Goal: Task Accomplishment & Management: Manage account settings

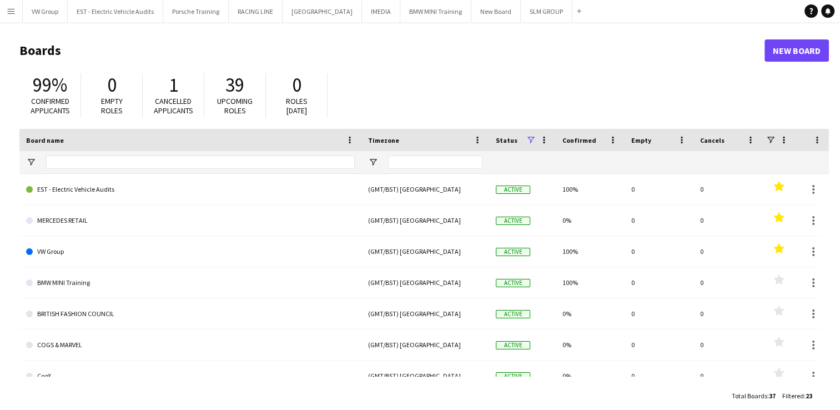
click at [12, 10] on app-icon "Menu" at bounding box center [11, 11] width 9 height 9
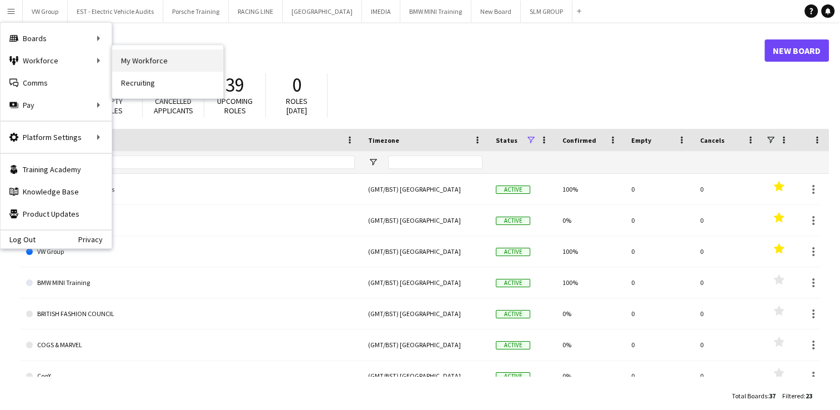
click at [134, 61] on link "My Workforce" at bounding box center [167, 60] width 111 height 22
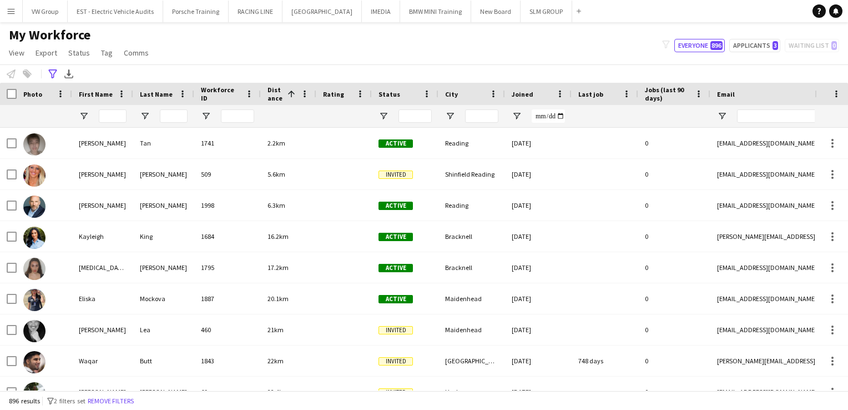
type input "***"
type input "**********"
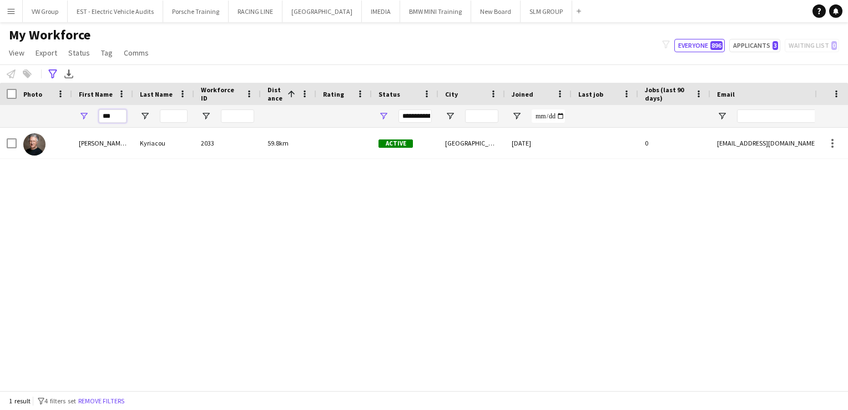
click at [113, 117] on input "***" at bounding box center [113, 115] width 28 height 13
type input "*"
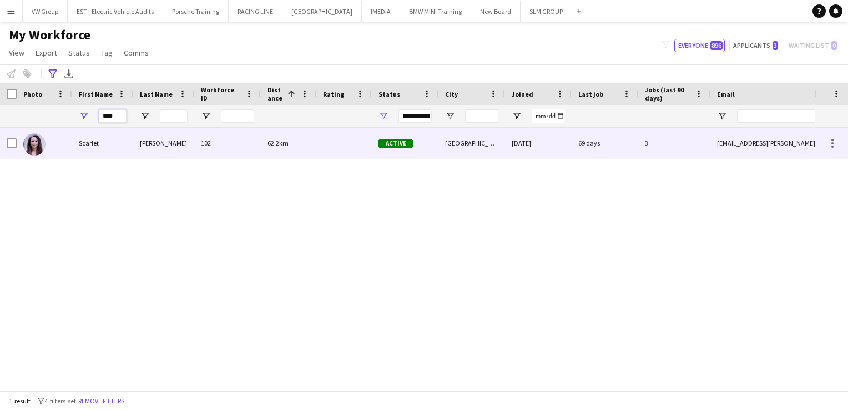
type input "****"
click at [93, 143] on div "Scarlet" at bounding box center [102, 143] width 61 height 31
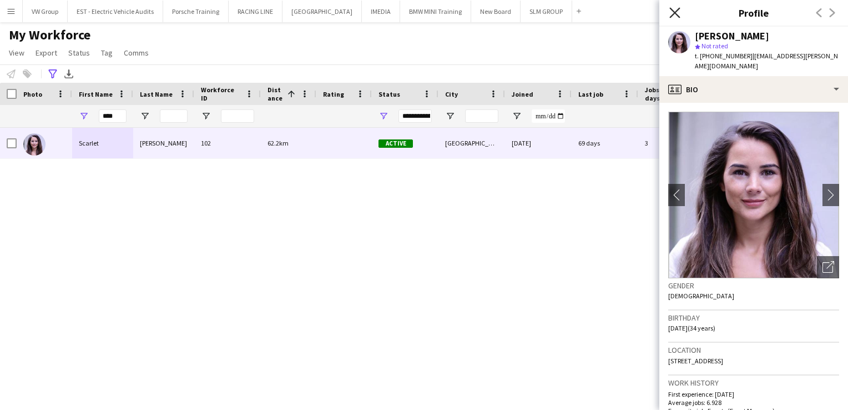
click at [675, 14] on icon "Close pop-in" at bounding box center [675, 12] width 11 height 11
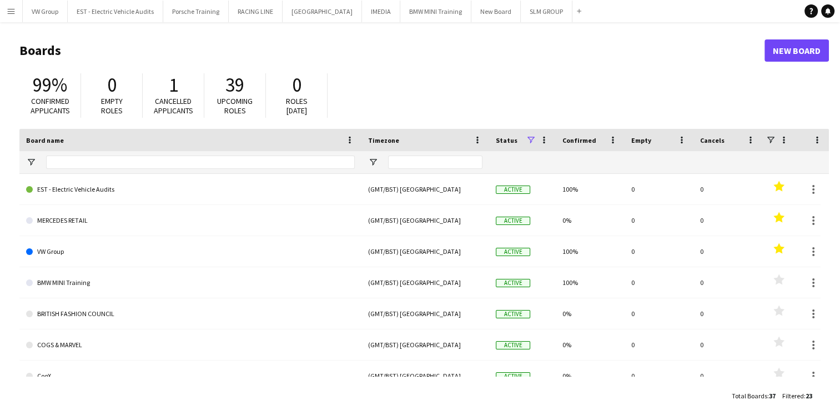
click at [11, 13] on app-icon "Menu" at bounding box center [11, 11] width 9 height 9
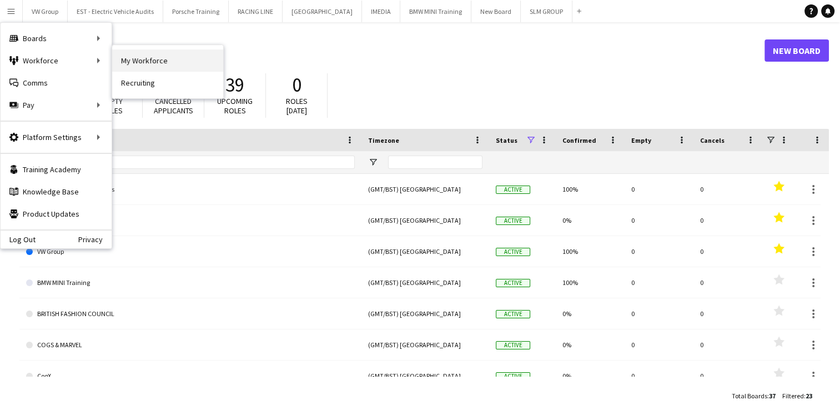
click at [138, 61] on link "My Workforce" at bounding box center [167, 60] width 111 height 22
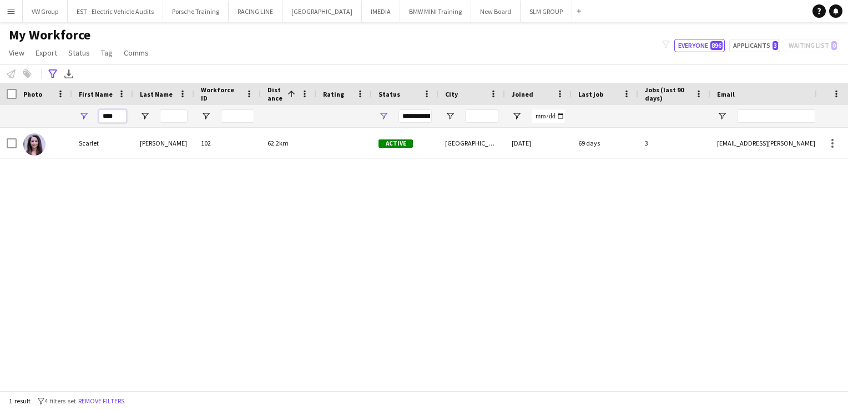
click at [116, 117] on input "****" at bounding box center [113, 115] width 28 height 13
type input "*"
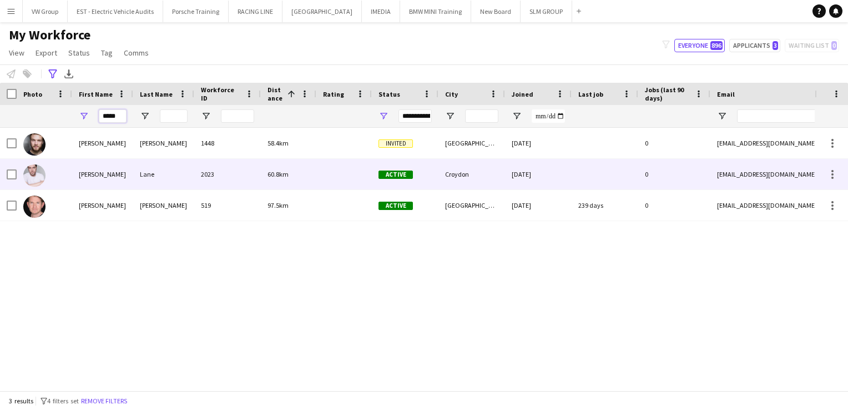
type input "*****"
click at [93, 177] on div "[PERSON_NAME]" at bounding box center [102, 174] width 61 height 31
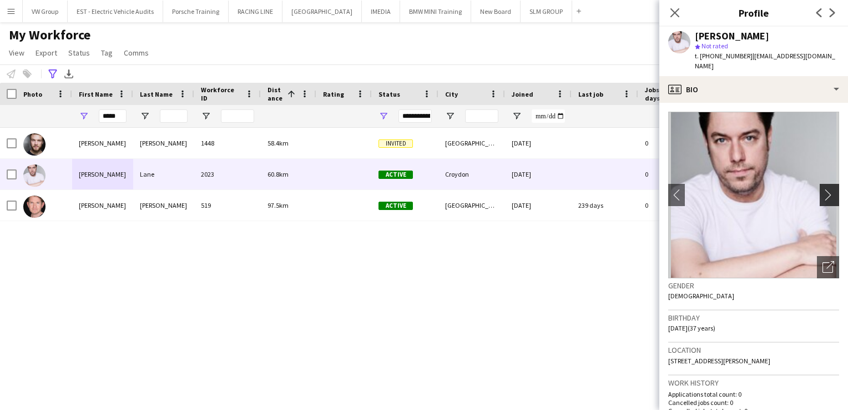
click at [823, 193] on app-icon "chevron-right" at bounding box center [831, 195] width 17 height 12
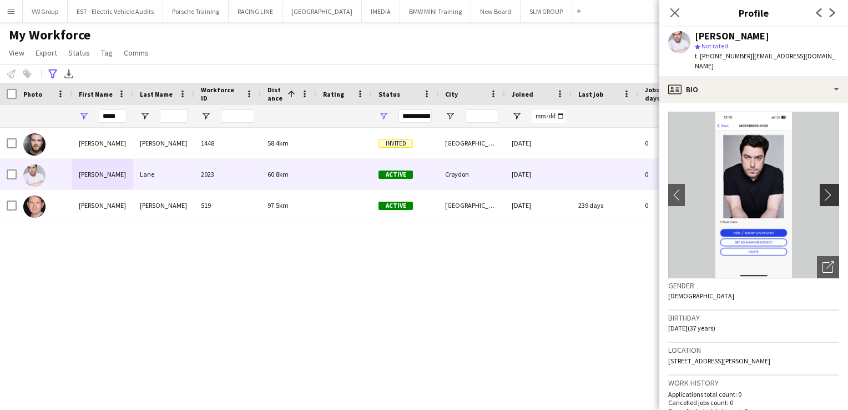
click at [823, 193] on app-icon "chevron-right" at bounding box center [831, 195] width 17 height 12
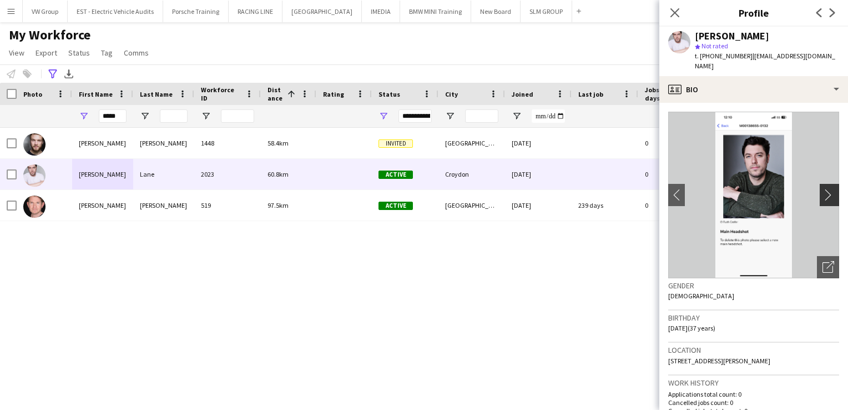
click at [823, 193] on app-icon "chevron-right" at bounding box center [831, 195] width 17 height 12
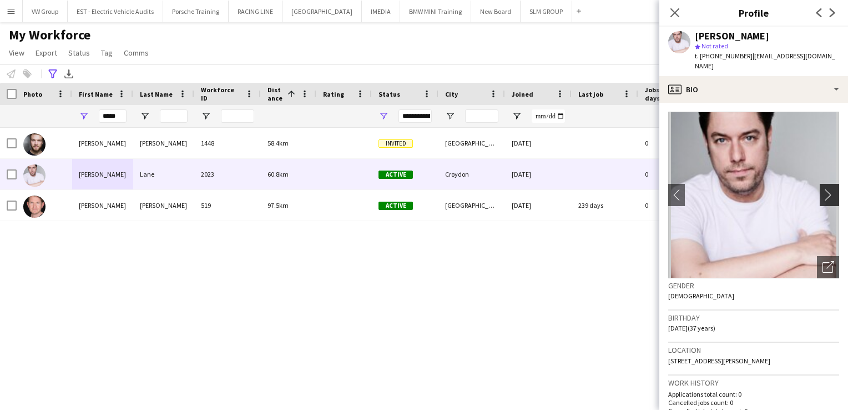
click at [823, 193] on app-icon "chevron-right" at bounding box center [831, 195] width 17 height 12
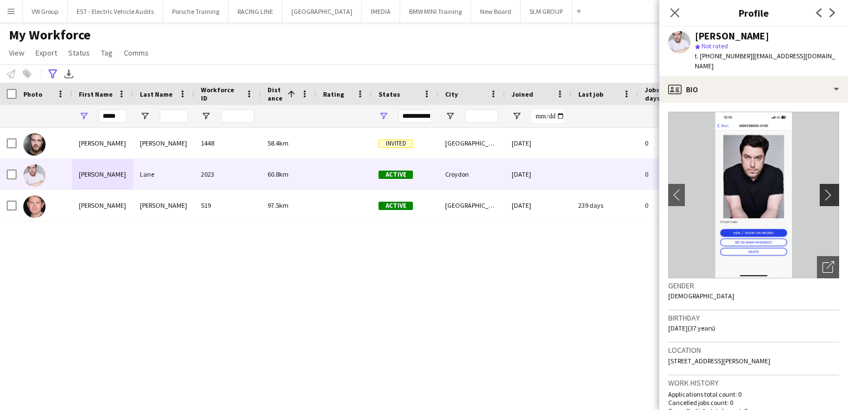
click at [823, 193] on app-icon "chevron-right" at bounding box center [831, 195] width 17 height 12
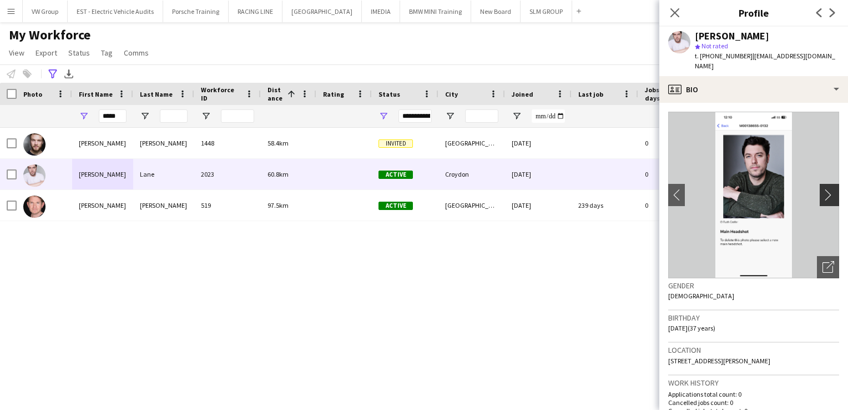
click at [823, 193] on app-icon "chevron-right" at bounding box center [831, 195] width 17 height 12
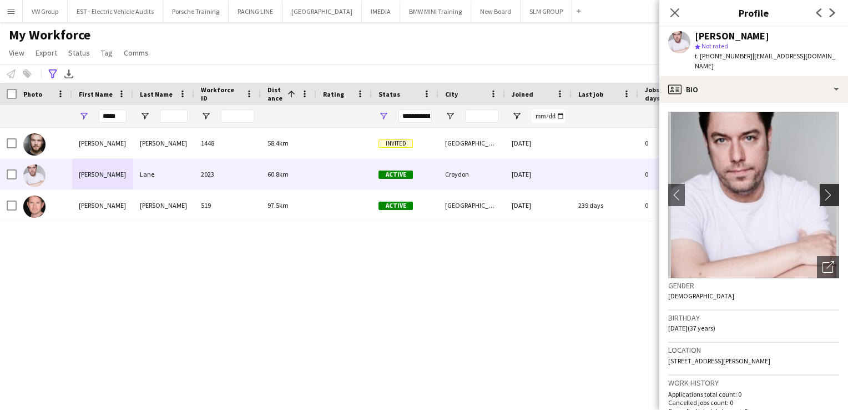
click at [823, 193] on app-icon "chevron-right" at bounding box center [831, 195] width 17 height 12
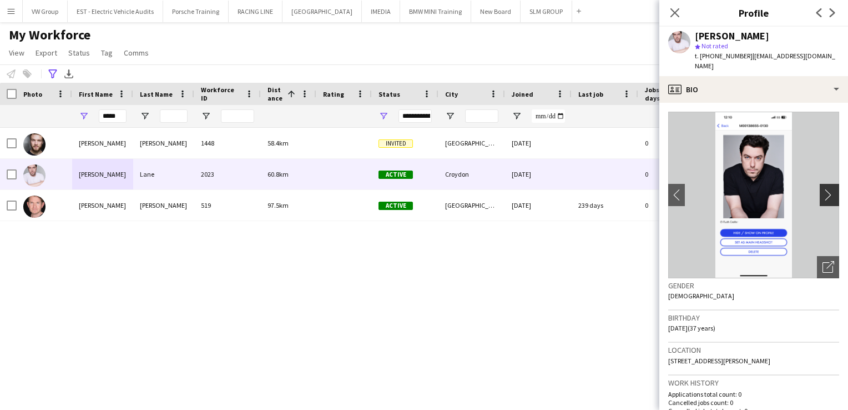
click at [823, 193] on app-icon "chevron-right" at bounding box center [831, 195] width 17 height 12
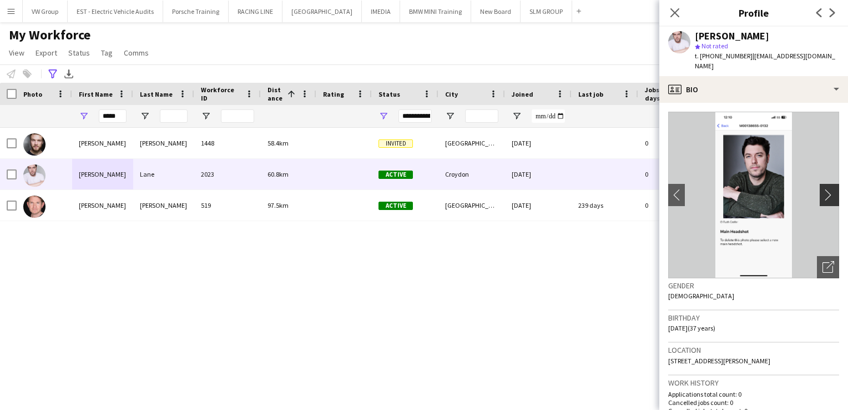
click at [823, 193] on app-icon "chevron-right" at bounding box center [831, 195] width 17 height 12
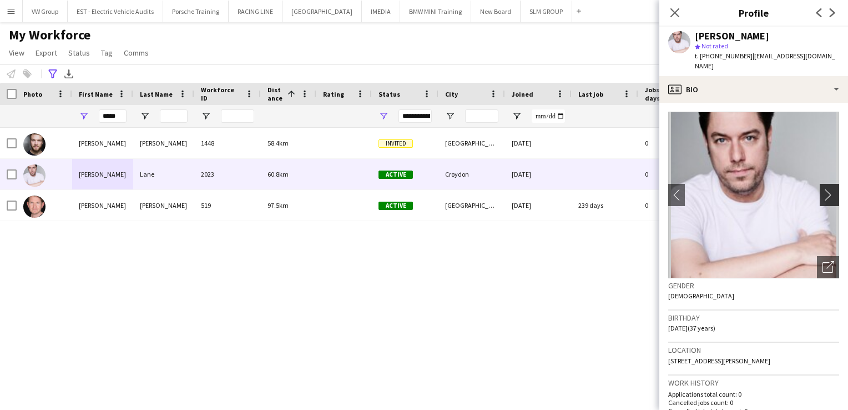
click at [823, 193] on app-icon "chevron-right" at bounding box center [831, 195] width 17 height 12
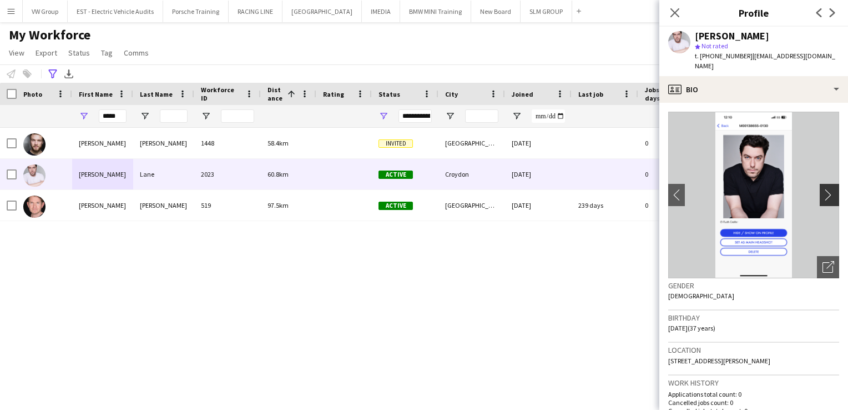
click at [823, 193] on app-icon "chevron-right" at bounding box center [831, 195] width 17 height 12
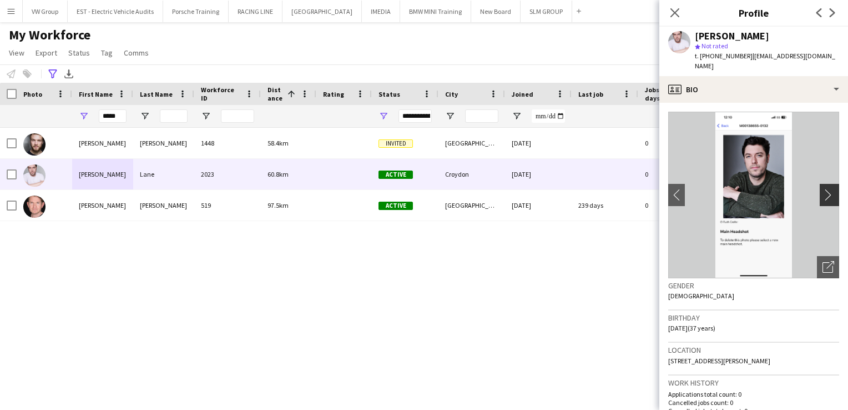
click at [823, 193] on app-icon "chevron-right" at bounding box center [831, 195] width 17 height 12
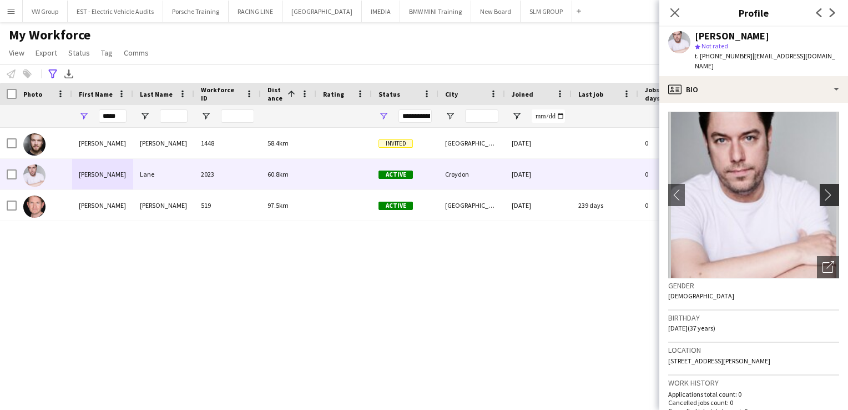
click at [823, 193] on app-icon "chevron-right" at bounding box center [831, 195] width 17 height 12
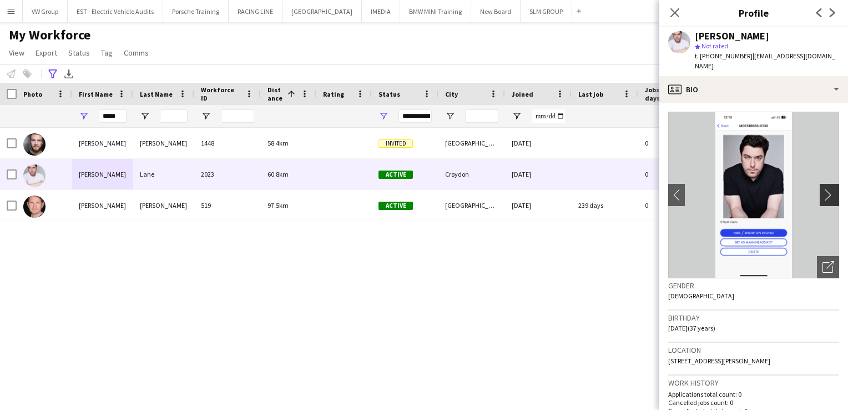
click at [823, 193] on app-icon "chevron-right" at bounding box center [831, 195] width 17 height 12
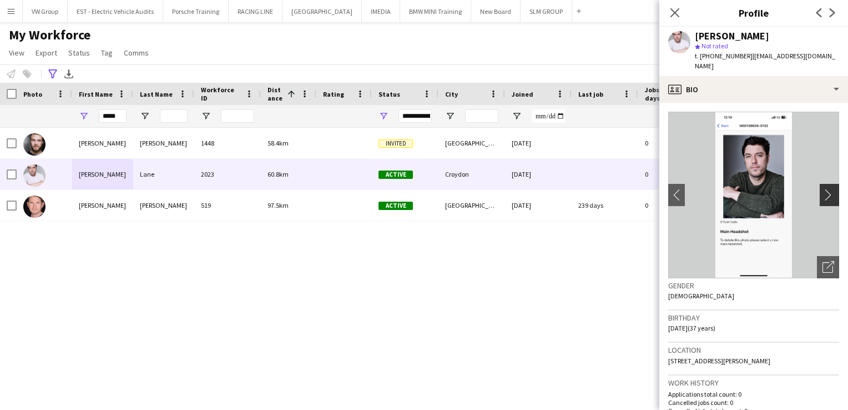
click at [823, 193] on app-icon "chevron-right" at bounding box center [831, 195] width 17 height 12
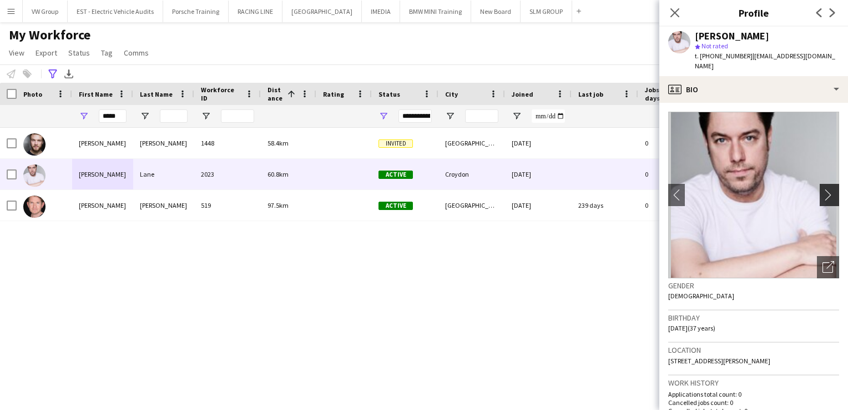
click at [823, 193] on app-icon "chevron-right" at bounding box center [831, 195] width 17 height 12
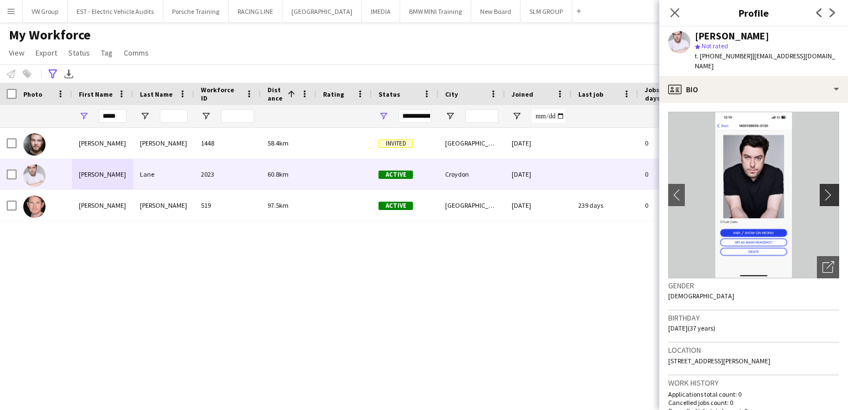
click at [823, 193] on app-icon "chevron-right" at bounding box center [831, 195] width 17 height 12
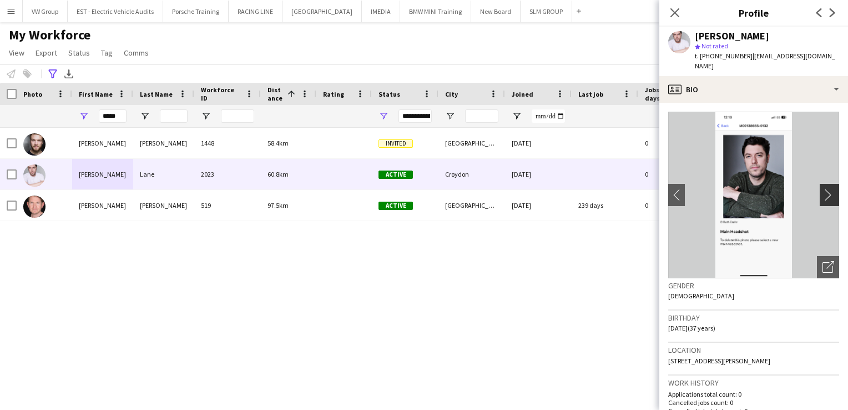
click at [823, 193] on app-icon "chevron-right" at bounding box center [831, 195] width 17 height 12
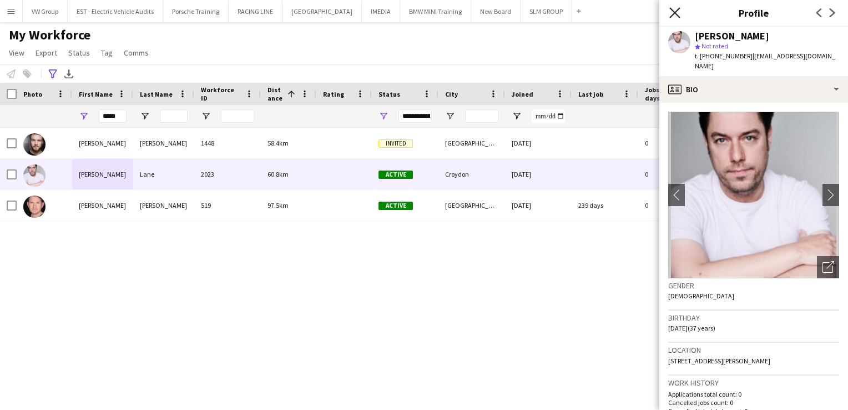
click at [677, 10] on icon at bounding box center [675, 12] width 11 height 11
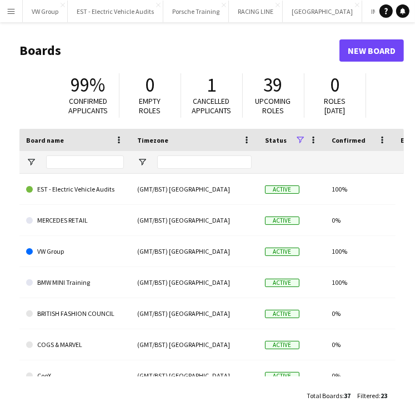
click at [11, 9] on app-icon "Menu" at bounding box center [11, 11] width 9 height 9
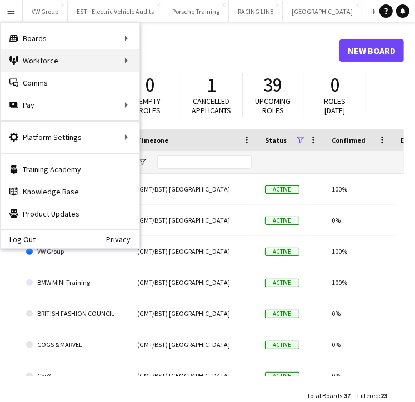
click at [125, 57] on div "Workforce Workforce" at bounding box center [70, 60] width 139 height 22
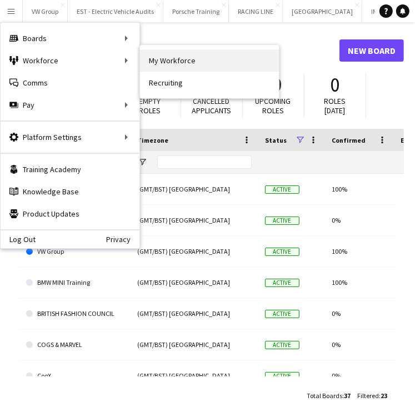
click at [172, 58] on link "My Workforce" at bounding box center [209, 60] width 139 height 22
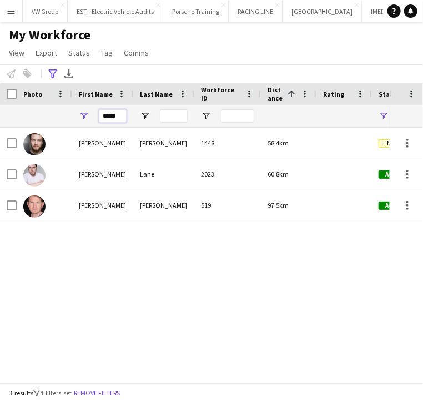
drag, startPoint x: 118, startPoint y: 117, endPoint x: 97, endPoint y: 112, distance: 21.7
click at [94, 114] on div "*****" at bounding box center [102, 116] width 61 height 22
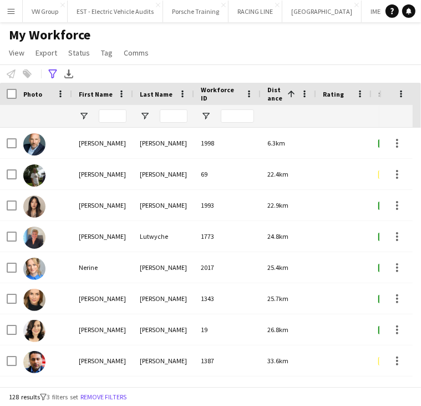
click at [224, 48] on div "My Workforce View Views Default view New view Update view Delete view Edit name…" at bounding box center [210, 46] width 421 height 38
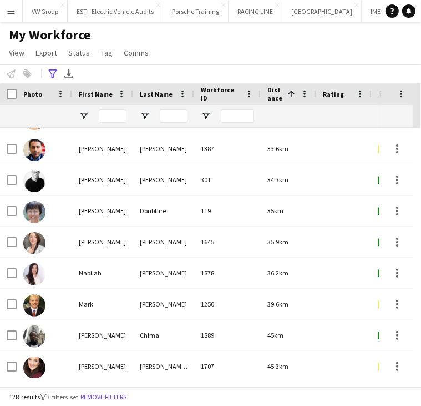
scroll to position [229, 0]
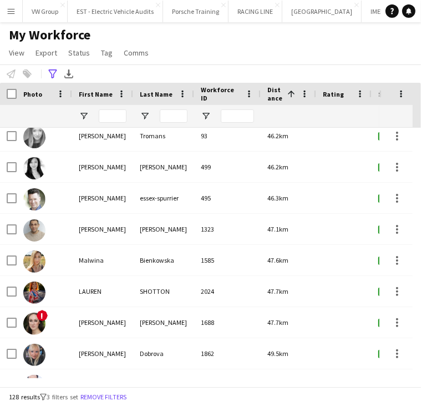
click at [336, 395] on div "128 results filter-1 3 filters set Remove filters" at bounding box center [210, 396] width 421 height 19
